Goal: Book appointment/travel/reservation

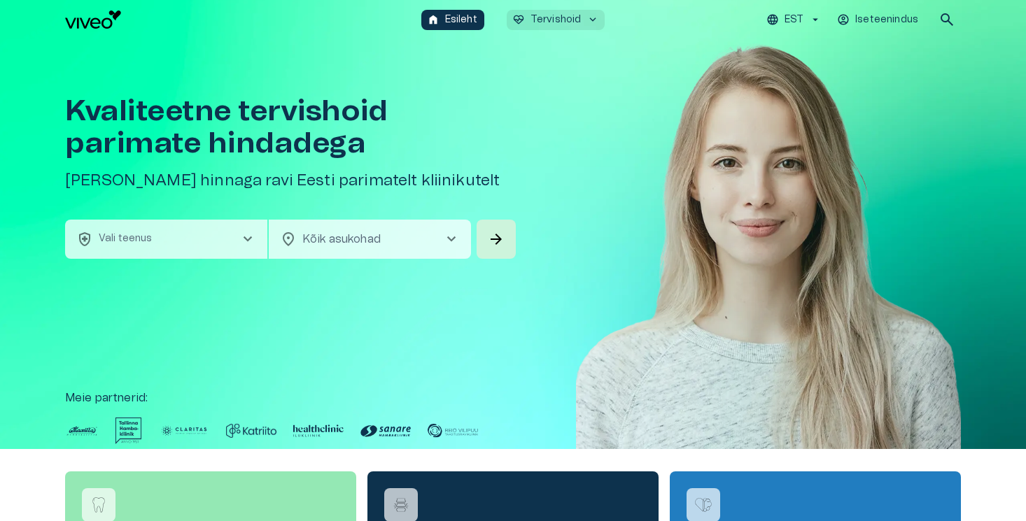
click at [552, 22] on p "Tervishoid" at bounding box center [556, 20] width 51 height 15
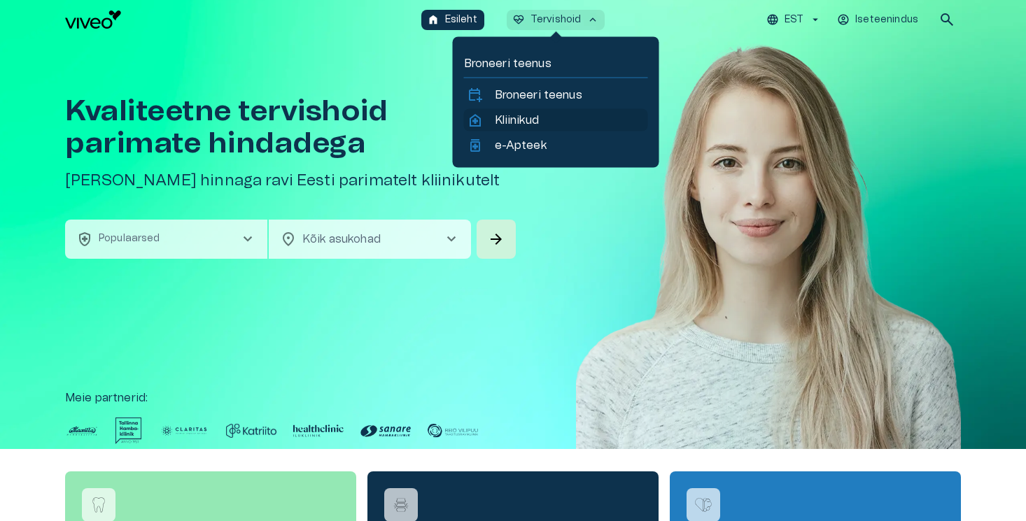
click at [521, 114] on p "Kliinikud" at bounding box center [517, 120] width 44 height 17
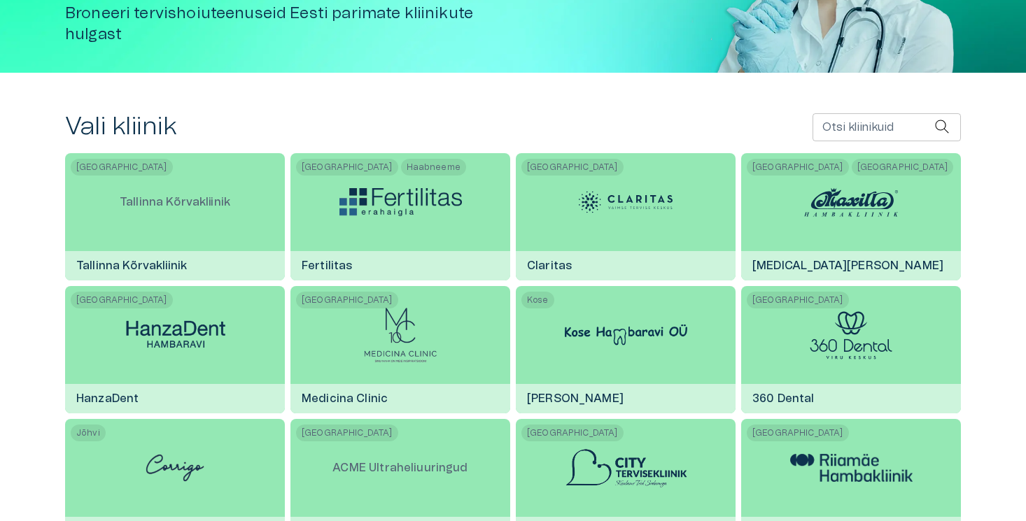
scroll to position [227, 0]
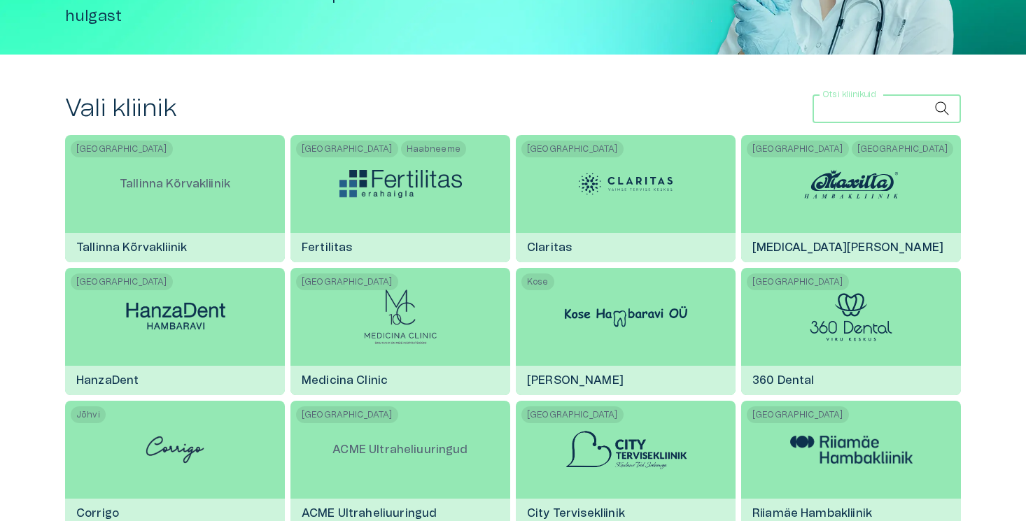
click at [871, 108] on input "Otsi kliinikuid" at bounding box center [874, 109] width 122 height 28
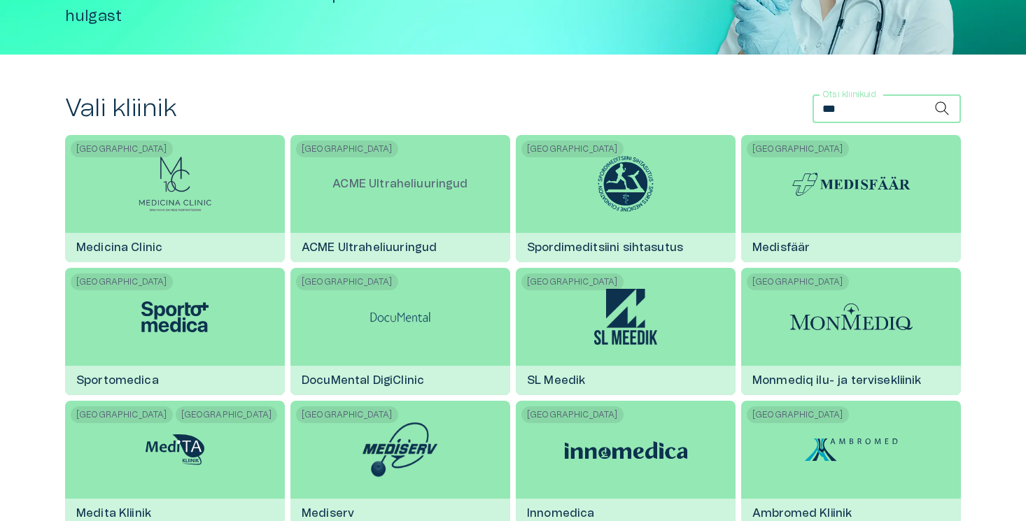
type input "****"
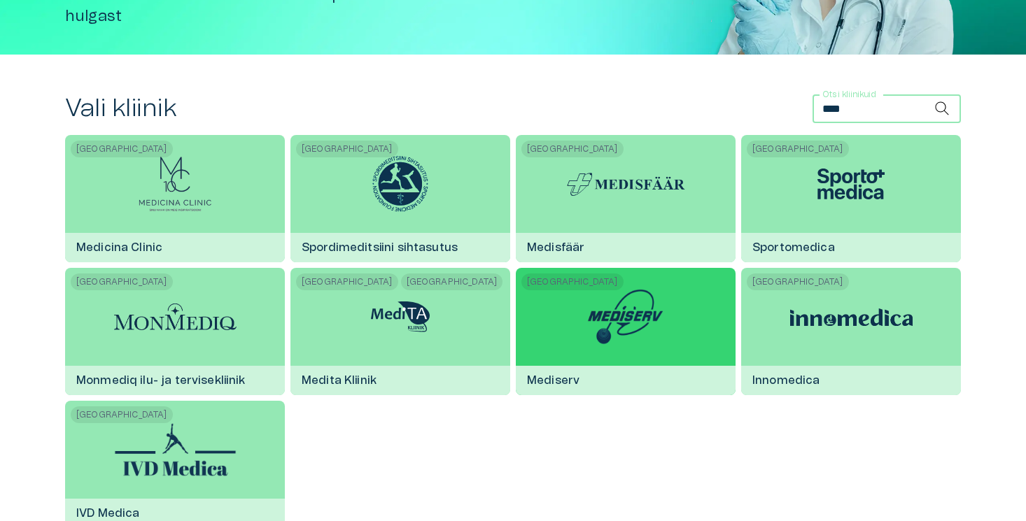
click at [594, 346] on div at bounding box center [625, 317] width 83 height 98
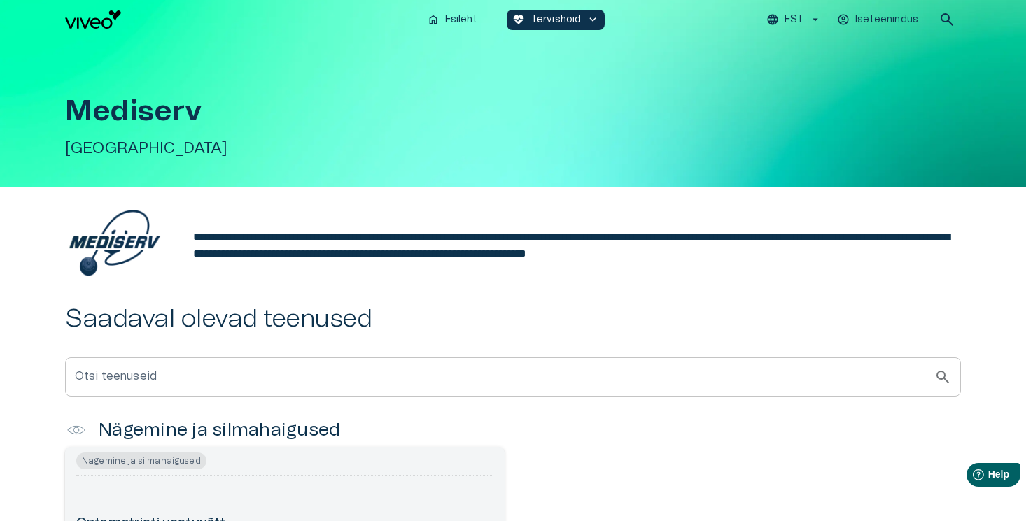
click at [798, 20] on p "EST" at bounding box center [794, 20] width 19 height 15
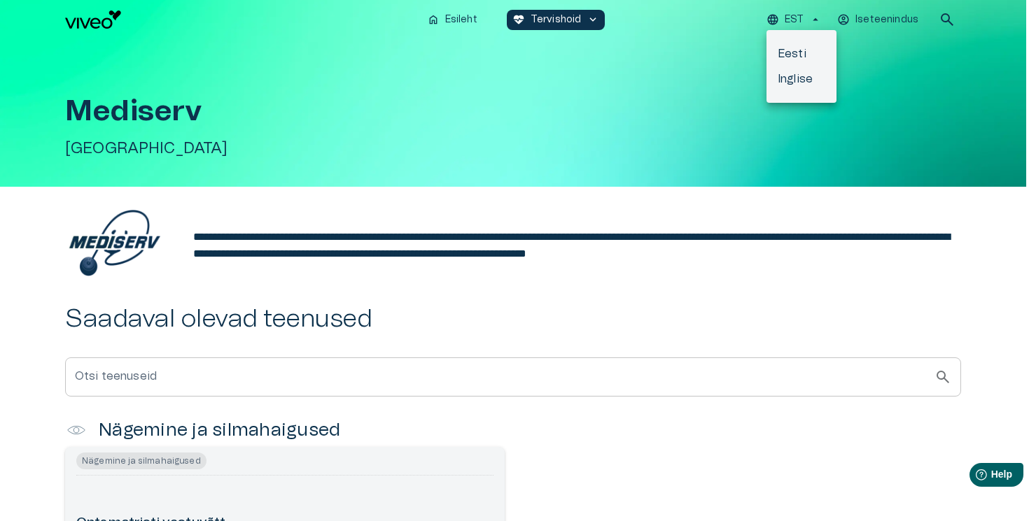
click at [801, 54] on li "Eesti" at bounding box center [801, 53] width 70 height 25
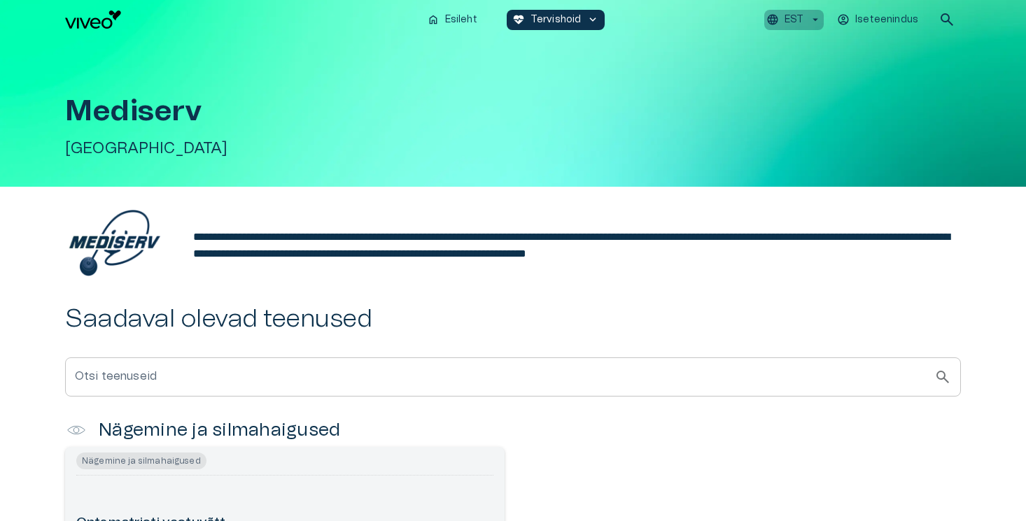
click at [799, 17] on p "EST" at bounding box center [794, 20] width 19 height 15
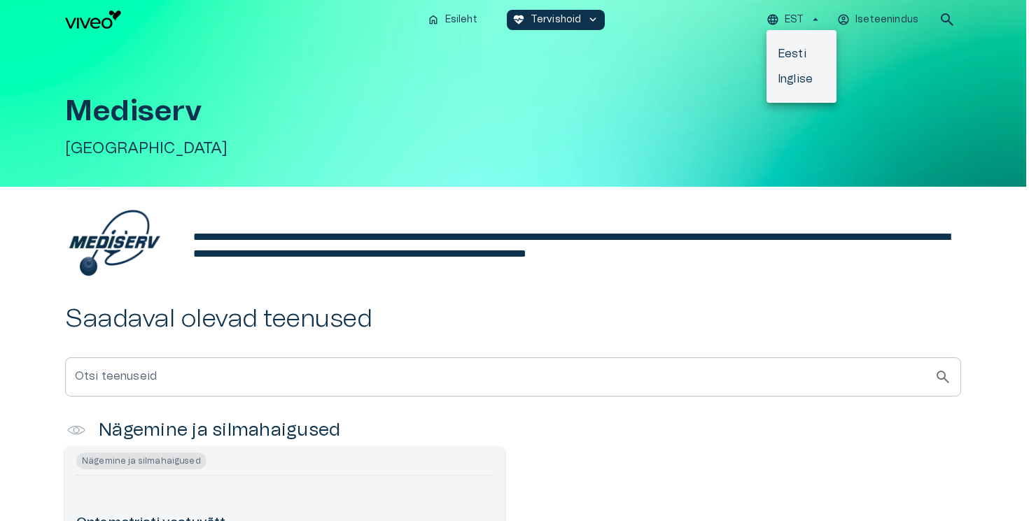
click at [796, 79] on li "Inglise" at bounding box center [801, 78] width 70 height 25
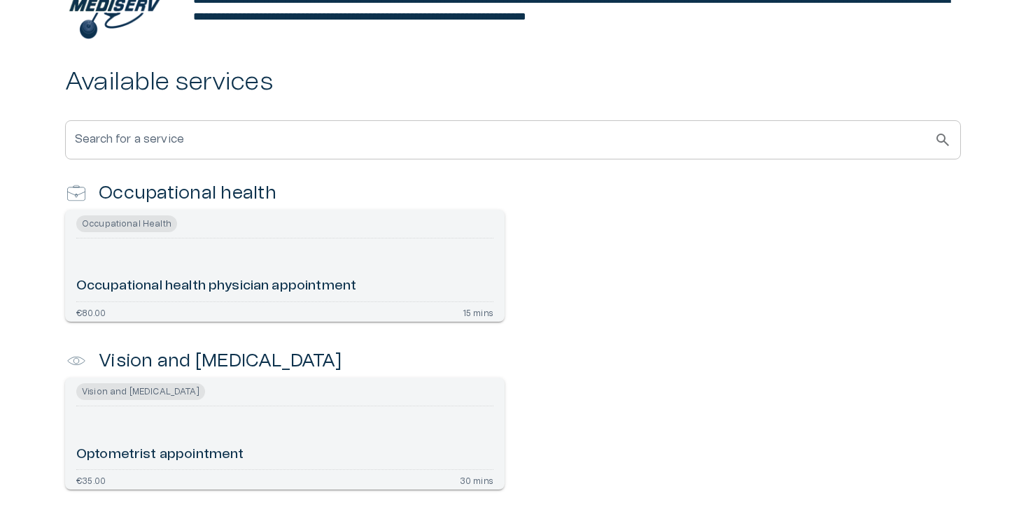
scroll to position [336, 0]
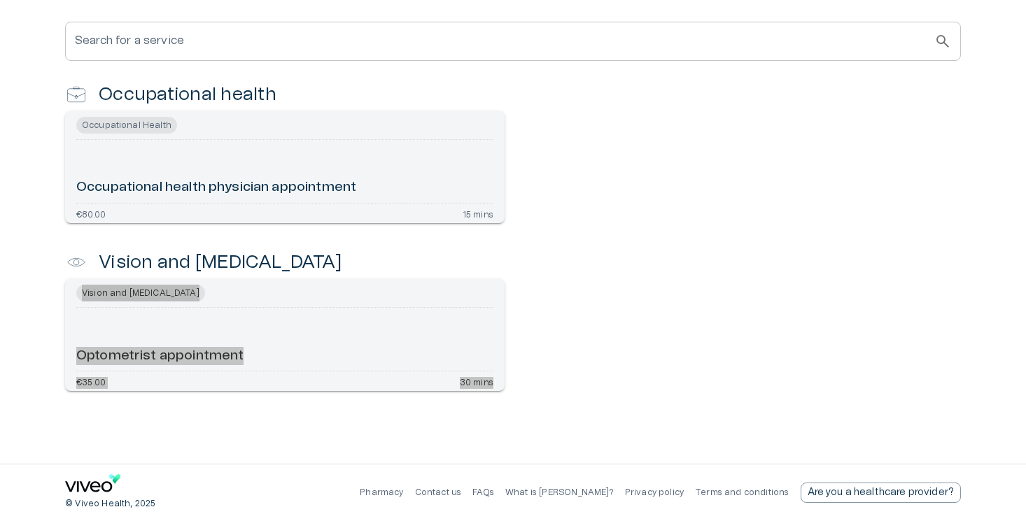
drag, startPoint x: 158, startPoint y: 356, endPoint x: 169, endPoint y: 7, distance: 348.7
click at [0, 0] on div "**********" at bounding box center [513, 157] width 1026 height 613
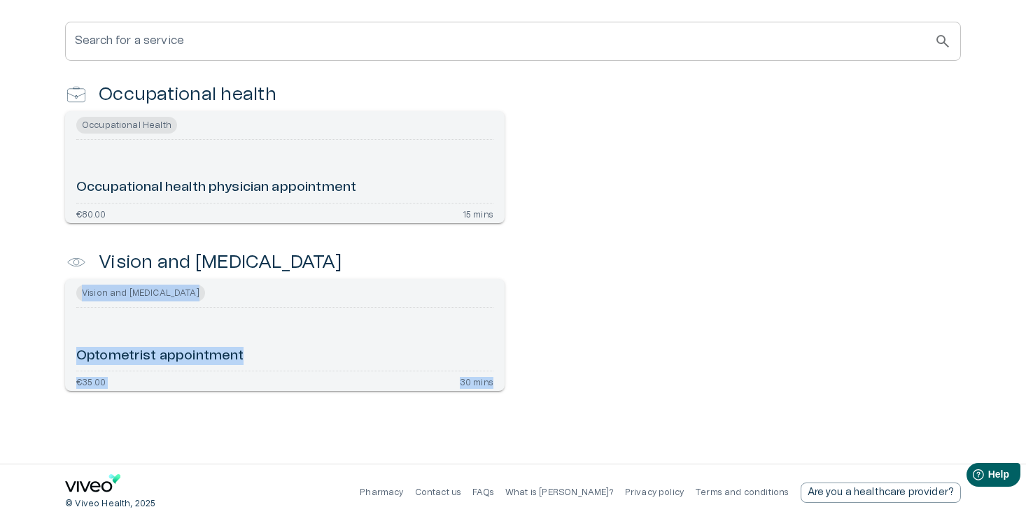
scroll to position [0, 0]
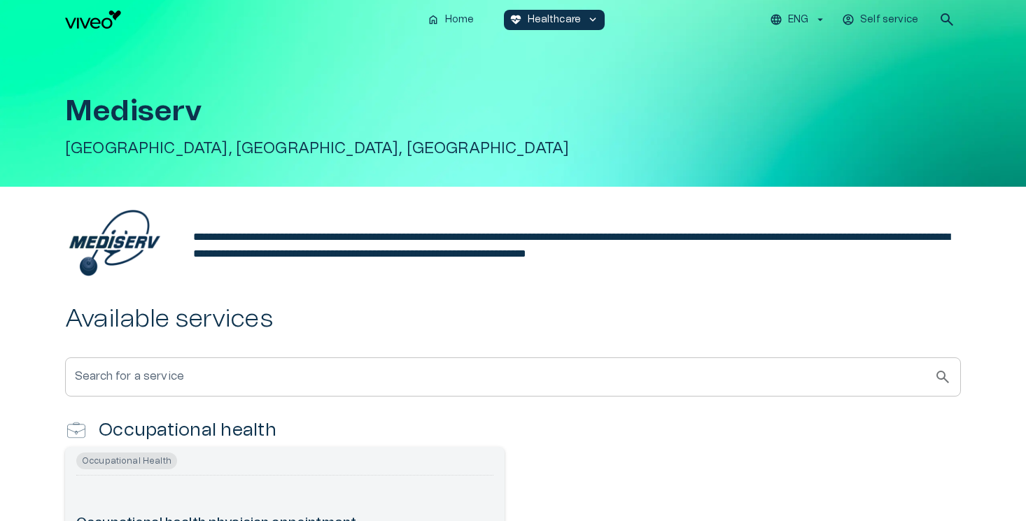
scroll to position [239, 0]
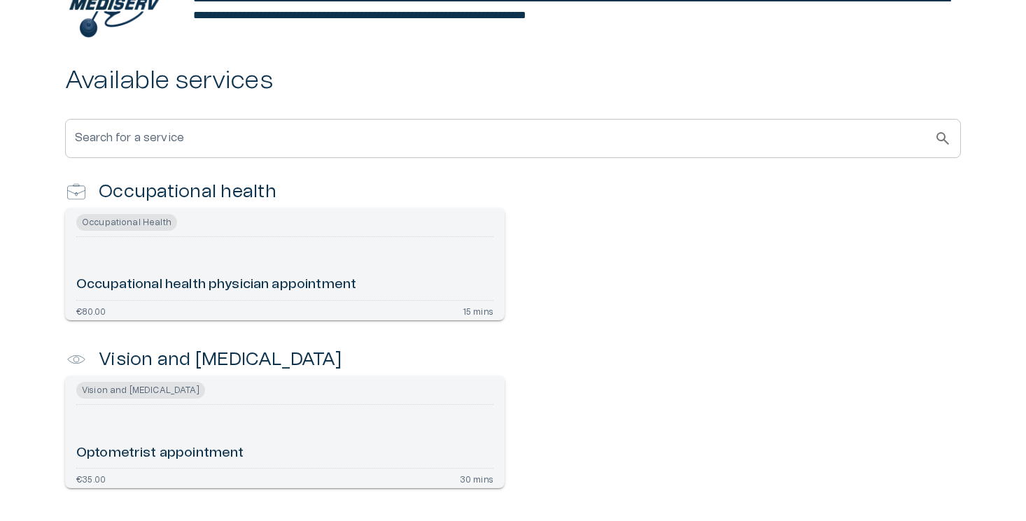
click at [323, 261] on div "Occupational health physician appointment" at bounding box center [284, 269] width 417 height 52
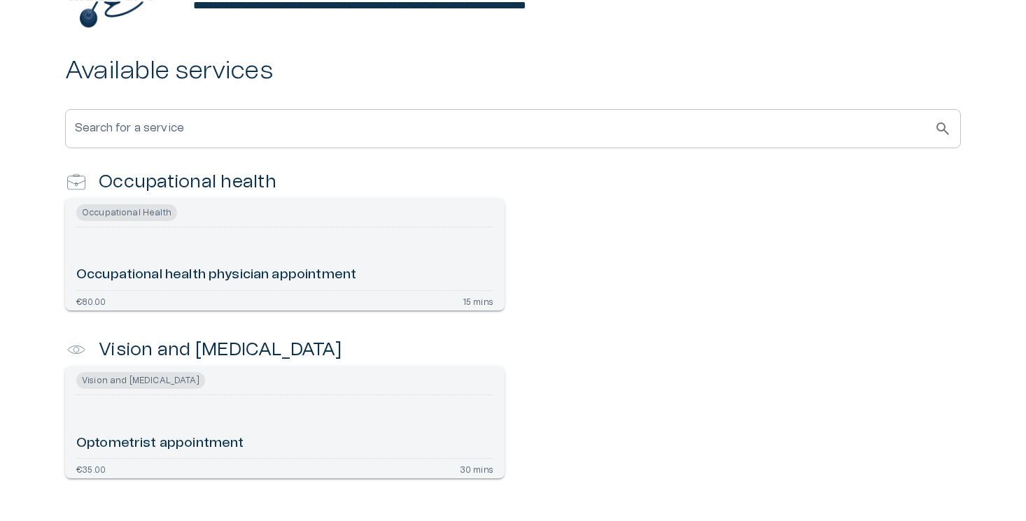
scroll to position [283, 0]
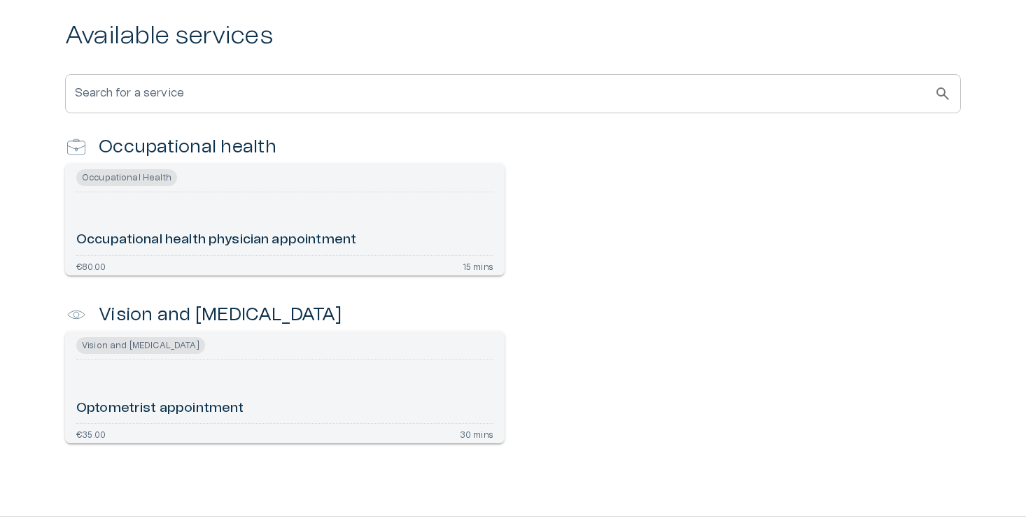
click at [211, 345] on div "Vision and [MEDICAL_DATA]" at bounding box center [284, 345] width 417 height 17
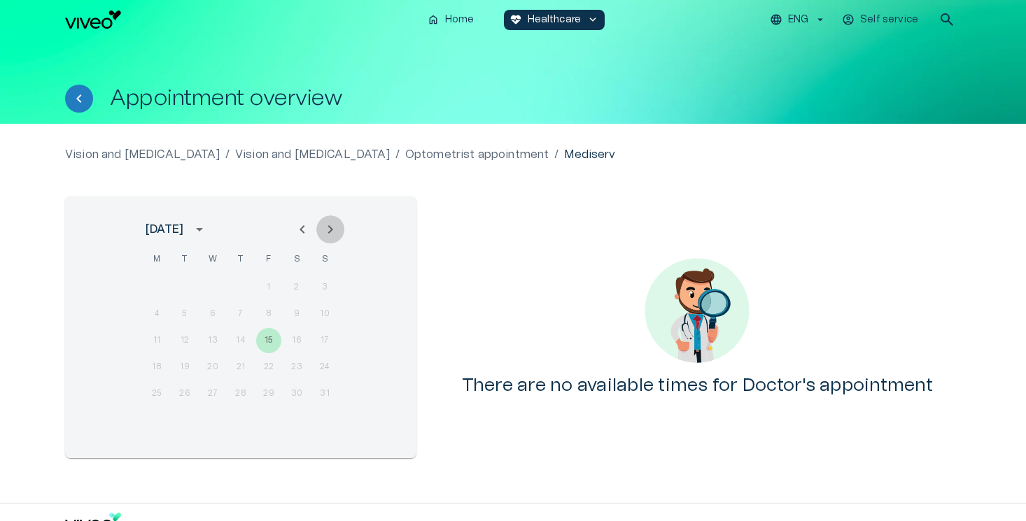
click at [325, 228] on icon "Next month" at bounding box center [330, 229] width 17 height 17
click at [162, 281] on div "1 2 3 4 5 6 7" at bounding box center [241, 287] width 224 height 25
click at [328, 227] on icon "Next month" at bounding box center [330, 229] width 17 height 17
click at [266, 277] on div "1 2 3 4 5" at bounding box center [241, 287] width 224 height 25
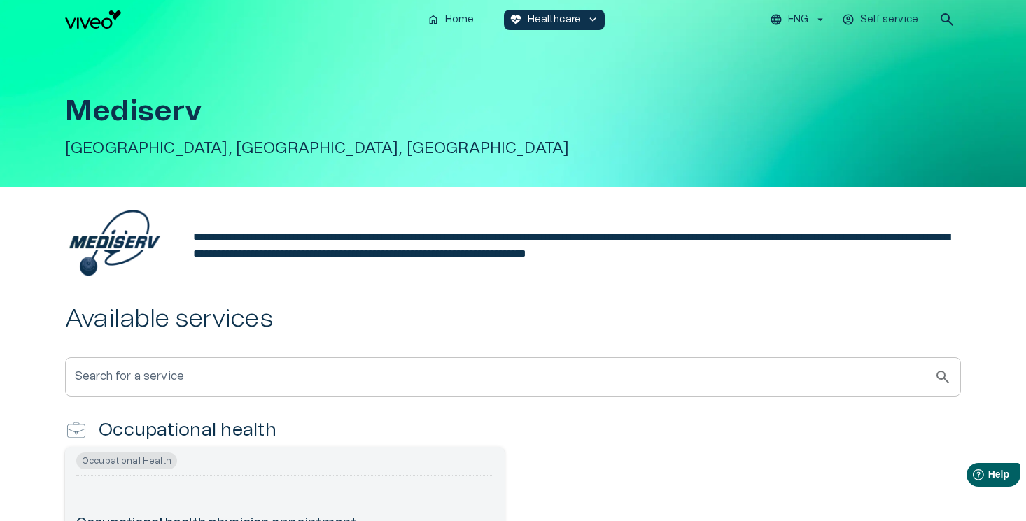
click at [177, 124] on h1 "Mediserv" at bounding box center [513, 111] width 896 height 32
click at [444, 13] on button "home Home" at bounding box center [451, 20] width 60 height 20
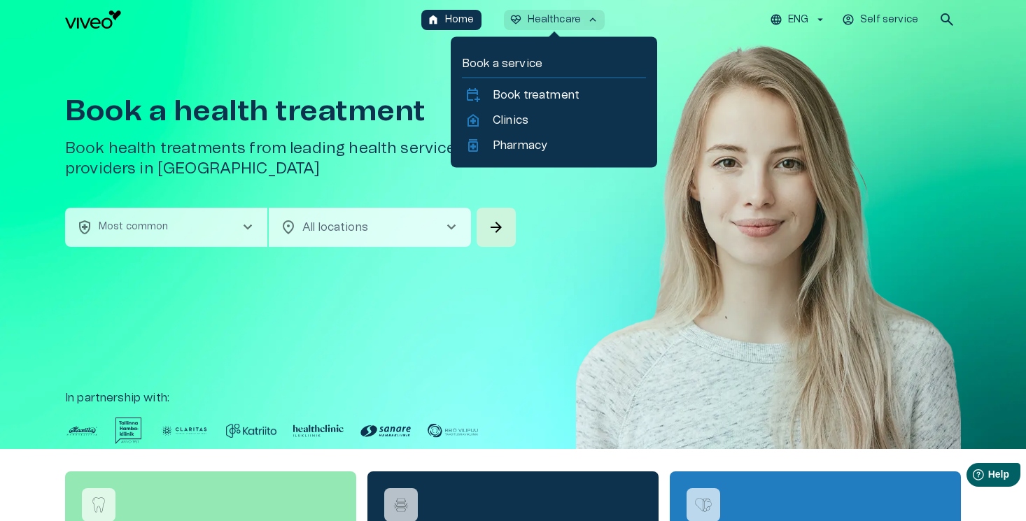
click at [552, 19] on p "Healthcare" at bounding box center [555, 20] width 54 height 15
click at [513, 115] on p "Clinics" at bounding box center [511, 120] width 36 height 17
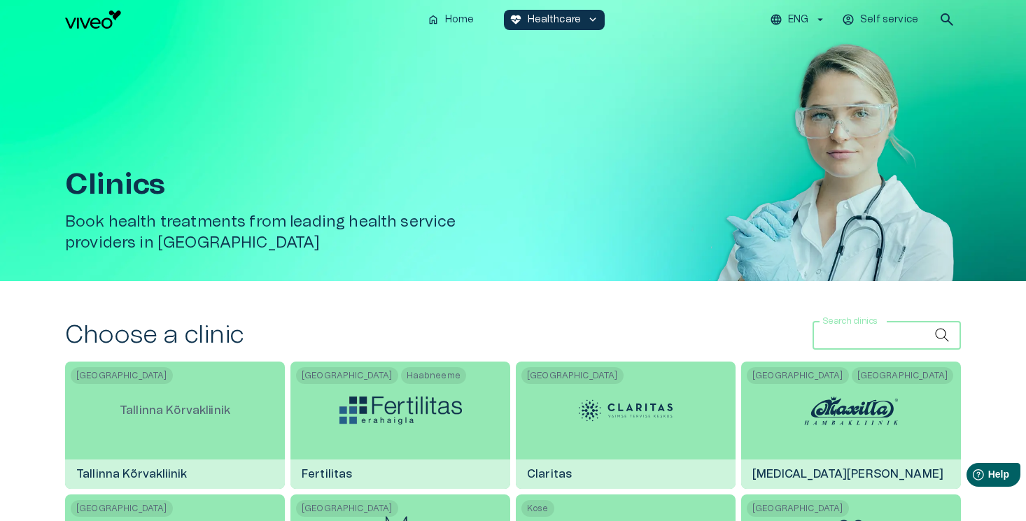
click at [830, 333] on div "Search clinics Search clinics" at bounding box center [887, 336] width 148 height 28
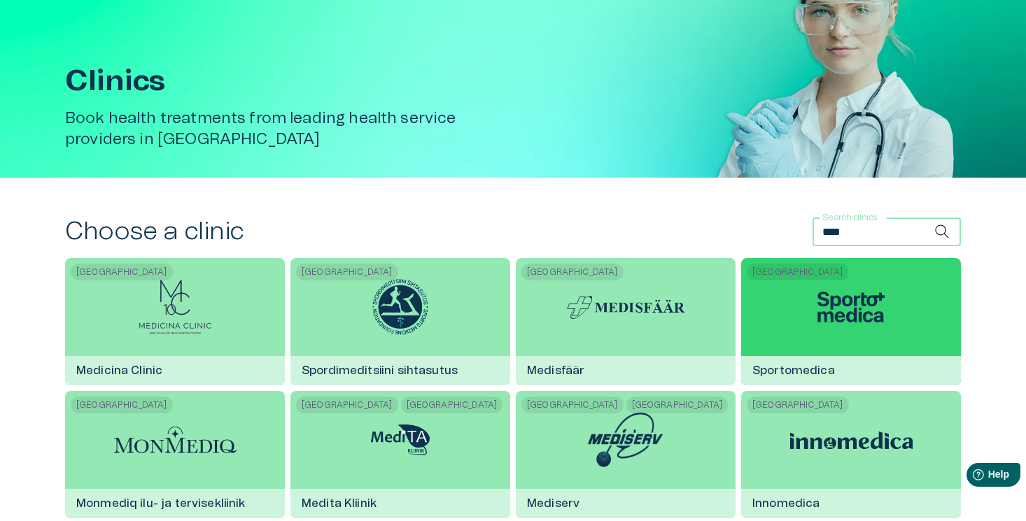
scroll to position [159, 0]
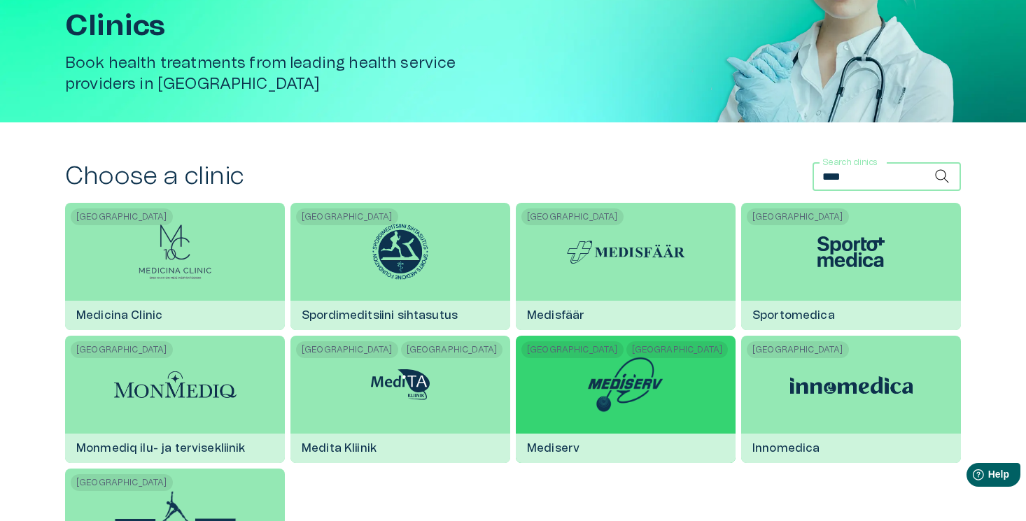
type input "****"
click at [669, 385] on div "Viljandi Tallinn Mediserv" at bounding box center [626, 399] width 220 height 127
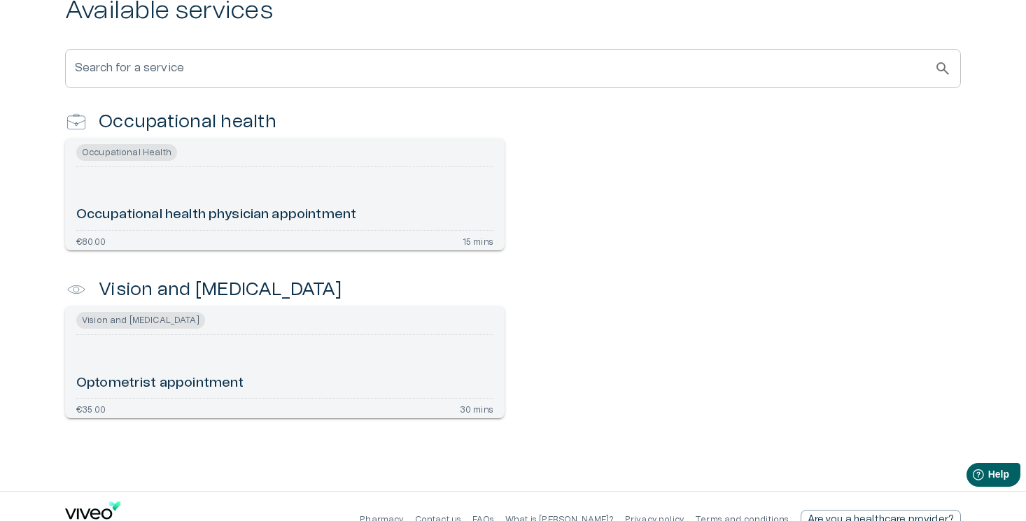
scroll to position [336, 0]
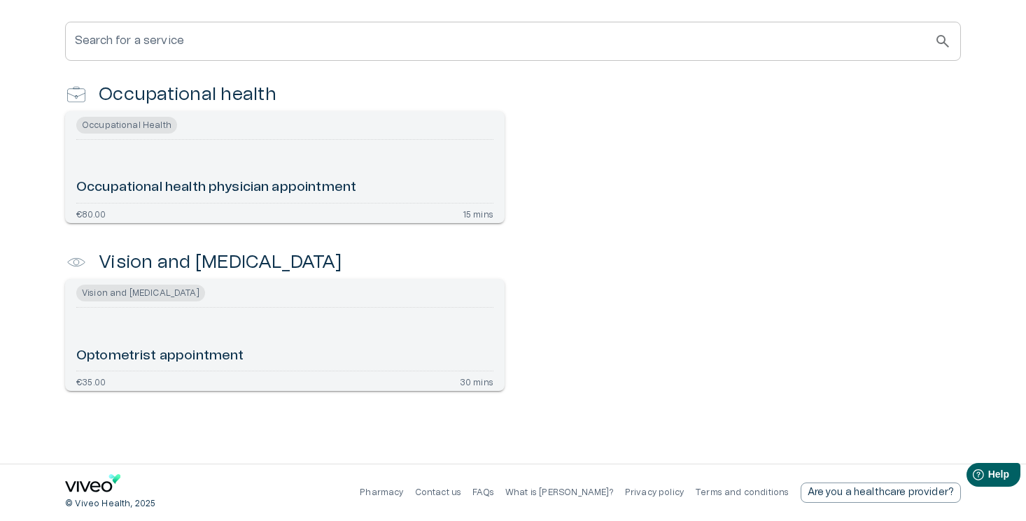
click at [199, 170] on div "Occupational health physician appointment" at bounding box center [284, 172] width 417 height 52
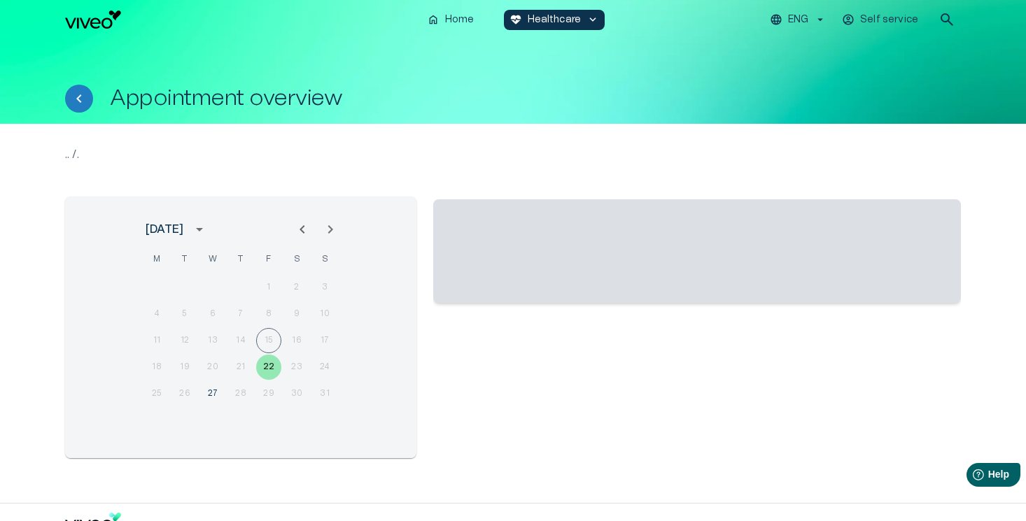
scroll to position [39, 0]
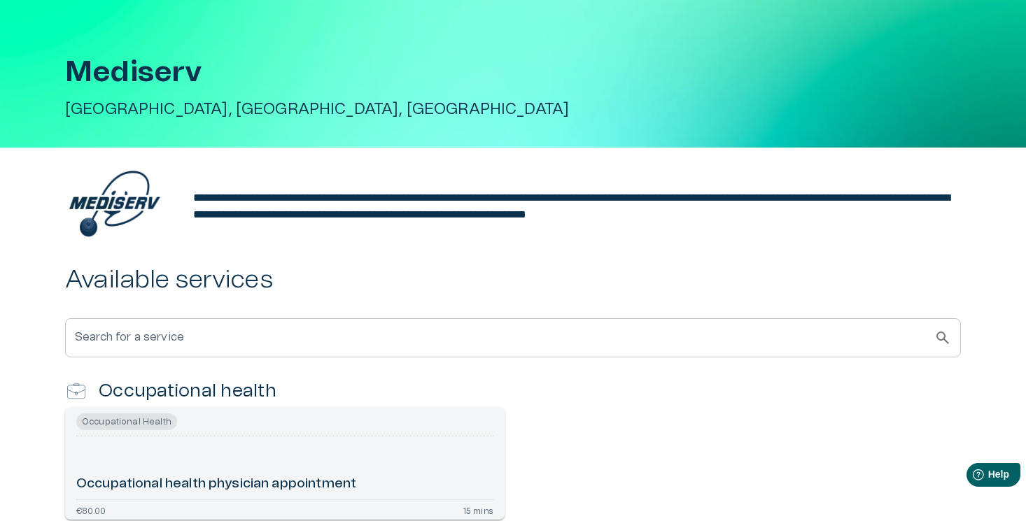
scroll to position [336, 0]
